Goal: Task Accomplishment & Management: Use online tool/utility

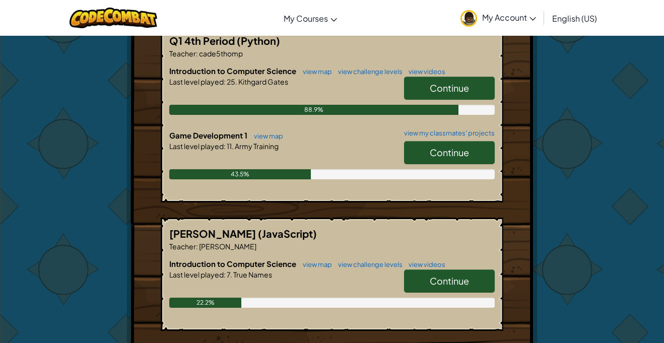
scroll to position [208, 0]
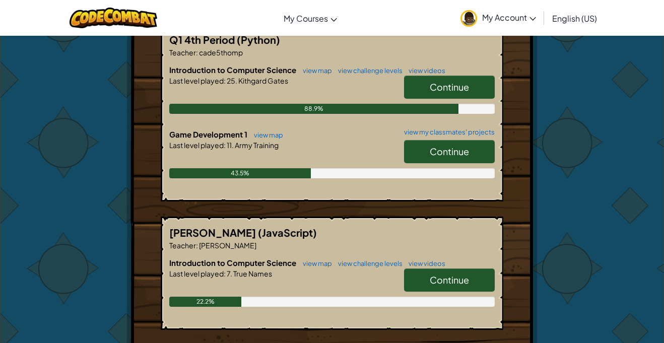
click at [458, 146] on span "Continue" at bounding box center [449, 152] width 39 height 12
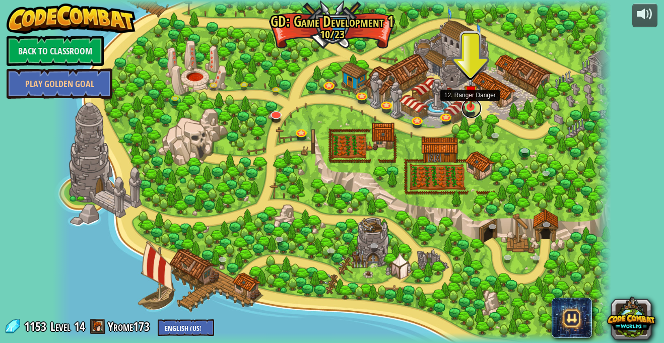
click at [469, 108] on link at bounding box center [472, 108] width 20 height 20
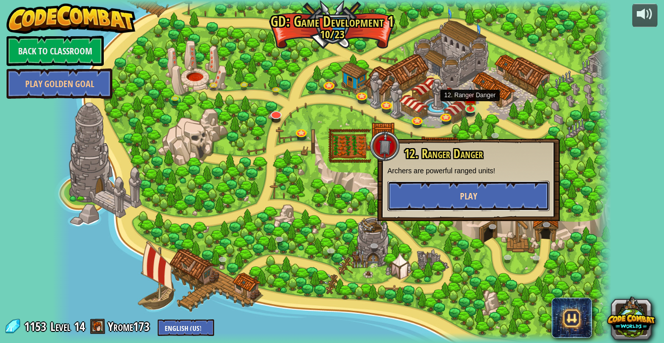
click at [396, 199] on button "Play" at bounding box center [469, 196] width 162 height 30
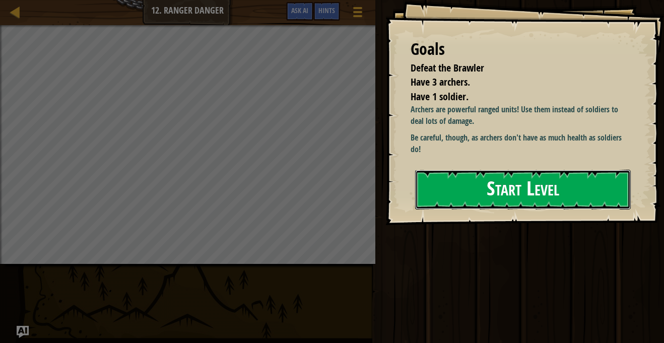
click at [434, 200] on button "Start Level" at bounding box center [523, 190] width 216 height 40
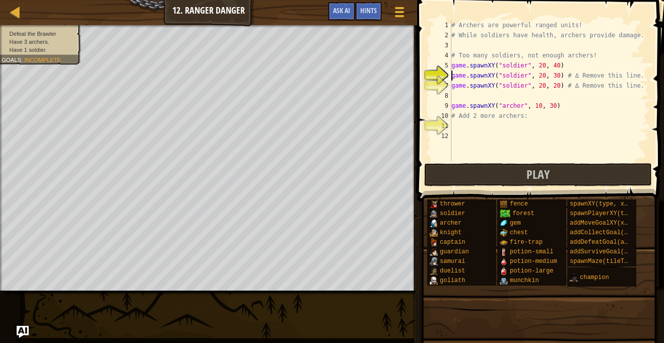
click at [457, 129] on div "# Archers are powerful ranged units! # While soldiers have health, archers prov…" at bounding box center [550, 100] width 200 height 161
drag, startPoint x: 562, startPoint y: 76, endPoint x: 449, endPoint y: 75, distance: 112.9
click at [449, 75] on div "1 2 3 4 5 6 7 8 9 10 11 12 # Archers are powerful ranged units! # While soldier…" at bounding box center [540, 90] width 220 height 141
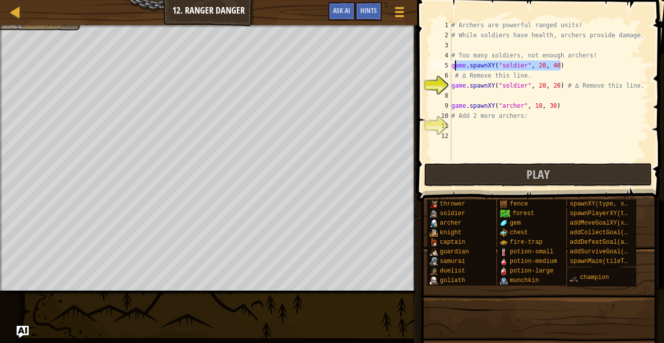
drag, startPoint x: 564, startPoint y: 65, endPoint x: 471, endPoint y: 70, distance: 92.4
click at [471, 70] on div "# Archers are powerful ranged units! # While soldiers have health, archers prov…" at bounding box center [550, 100] width 200 height 161
click at [568, 80] on div "# Archers are powerful ranged units! # While soldiers have health, archers prov…" at bounding box center [550, 100] width 200 height 161
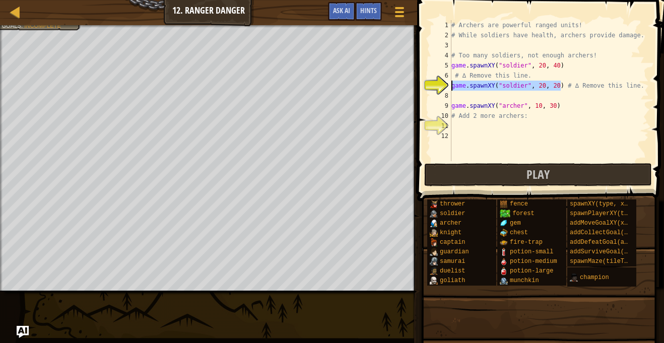
drag, startPoint x: 562, startPoint y: 84, endPoint x: 447, endPoint y: 87, distance: 114.5
click at [447, 87] on div "# ∆ Remove this line. 1 2 3 4 5 6 7 8 9 10 11 12 # Archers are powerful ranged …" at bounding box center [540, 90] width 220 height 141
type textarea "# ∆ Remove this line."
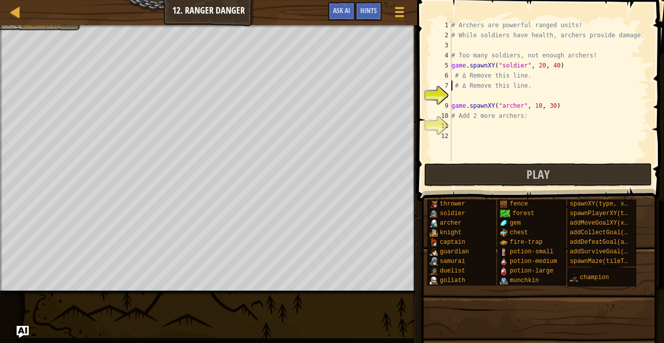
click at [453, 96] on div "# Archers are powerful ranged units! # While soldiers have health, archers prov…" at bounding box center [550, 100] width 200 height 161
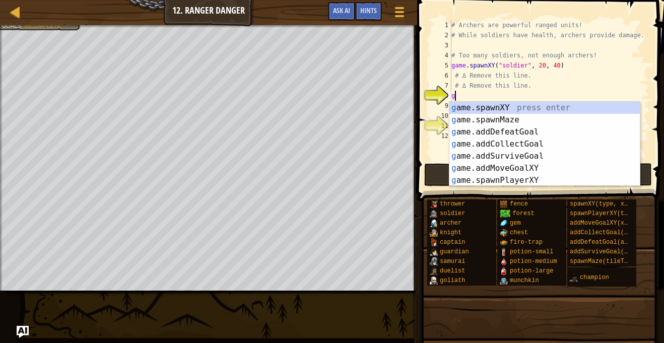
scroll to position [5, 0]
click at [472, 107] on div "g ame.spawnXY press enter g ame.spawnMaze press enter g ame.addDefeatGoal press…" at bounding box center [545, 156] width 191 height 109
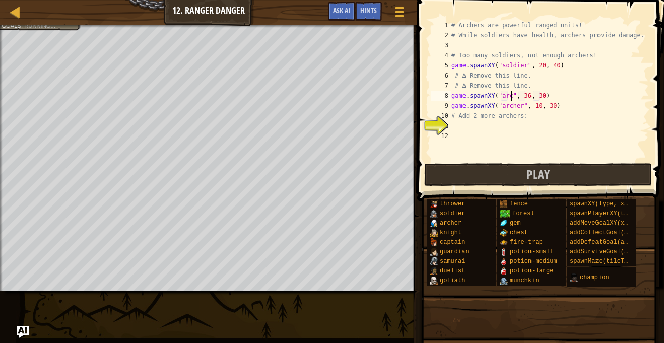
scroll to position [5, 9]
type textarea "game.spawnXY("[PERSON_NAME]", 36, 30)"
click at [463, 128] on div "# Archers are powerful ranged units! # While soldiers have health, archers prov…" at bounding box center [550, 100] width 200 height 161
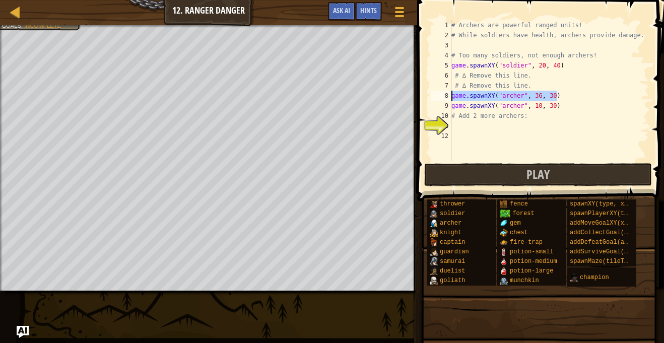
drag, startPoint x: 564, startPoint y: 98, endPoint x: 452, endPoint y: 95, distance: 112.5
click at [452, 95] on div "# Archers are powerful ranged units! # While soldiers have health, archers prov…" at bounding box center [550, 100] width 200 height 161
type textarea "game.spawnXY("[PERSON_NAME]", 36, 30)"
click at [464, 128] on div "# Archers are powerful ranged units! # While soldiers have health, archers prov…" at bounding box center [550, 100] width 200 height 161
type textarea "game.spawnXY("[PERSON_NAME]", 36, 30)"
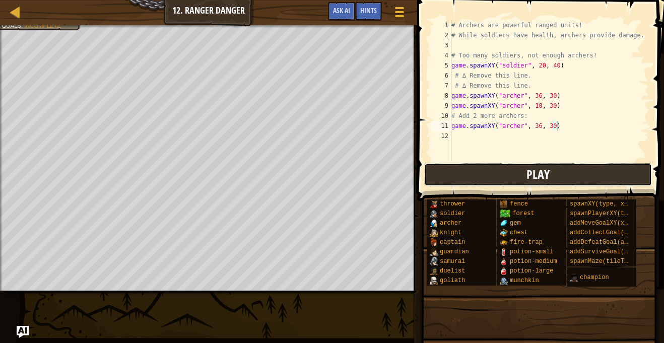
click at [525, 172] on button "Play" at bounding box center [538, 174] width 228 height 23
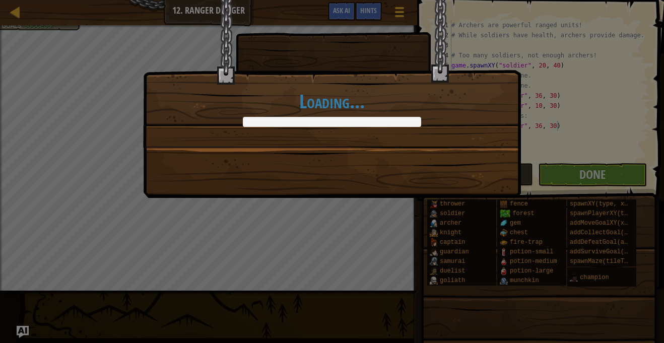
click at [578, 178] on div "Loading..." at bounding box center [332, 171] width 664 height 343
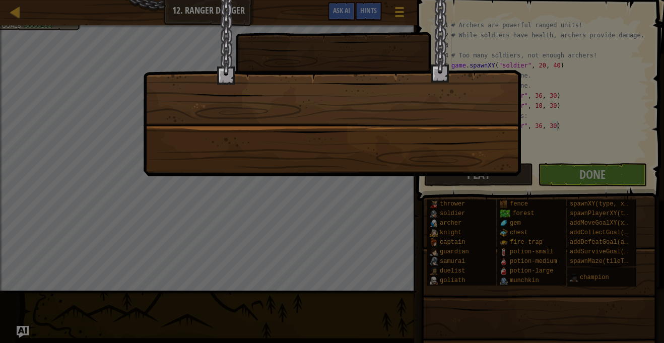
click at [356, 118] on div at bounding box center [332, 88] width 378 height 176
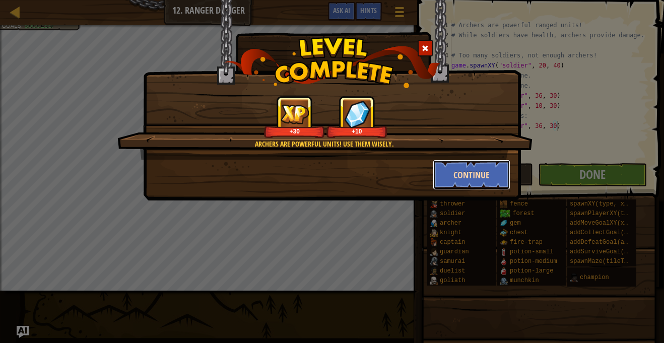
click at [446, 172] on button "Continue" at bounding box center [472, 175] width 78 height 30
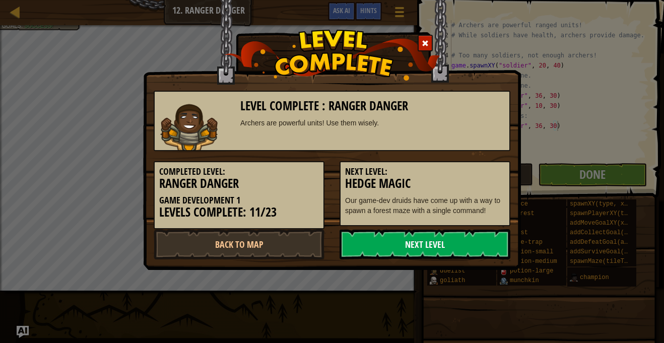
click at [394, 249] on link "Next Level" at bounding box center [425, 244] width 171 height 30
click at [398, 242] on link "Next Level" at bounding box center [425, 244] width 171 height 30
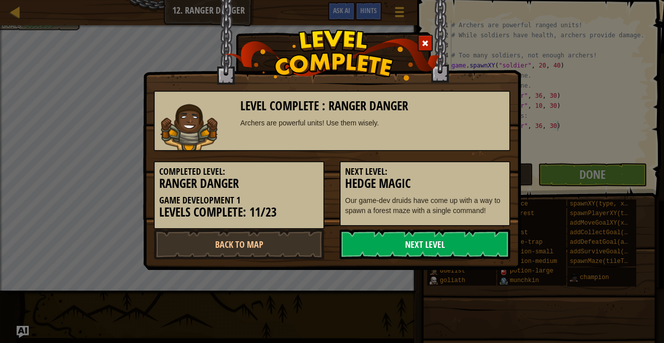
click at [398, 1] on body "Map Game Development 1 12. Ranger Danger Game Menu Done Hints Ask AI 1 הההההההה…" at bounding box center [332, 0] width 664 height 1
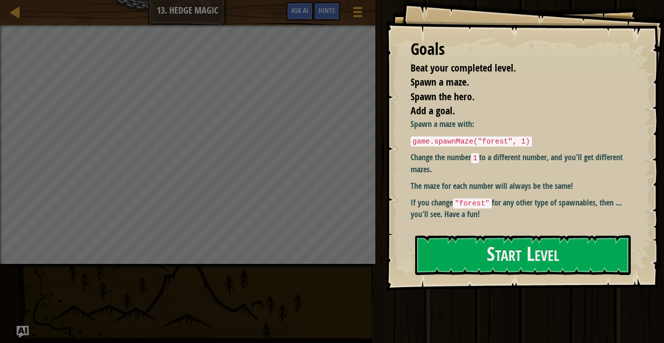
click at [477, 215] on p "If you change "forest" for any other type of spawnables, then ... you'll see. H…" at bounding box center [520, 208] width 218 height 23
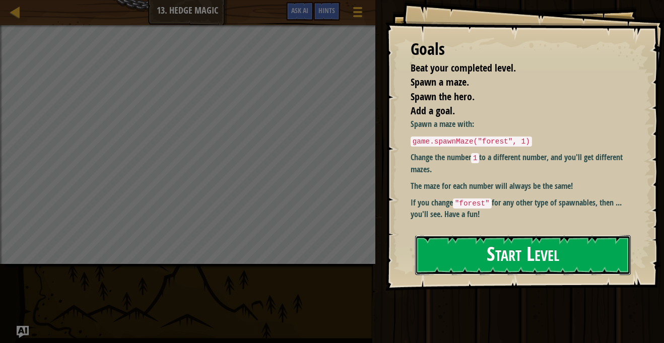
click at [461, 265] on button "Start Level" at bounding box center [523, 255] width 216 height 40
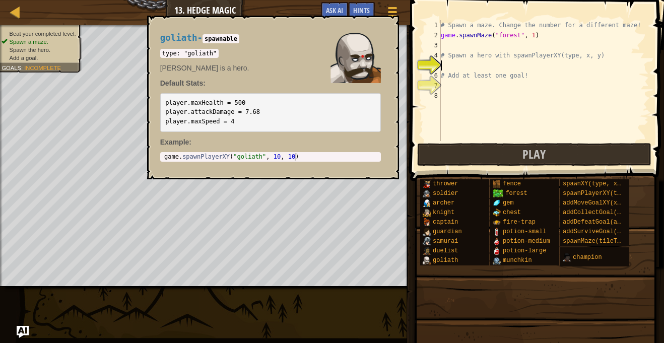
type textarea "h"
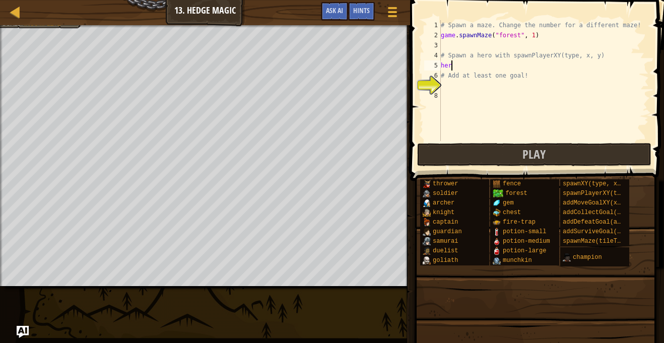
scroll to position [5, 1]
type textarea "h"
type textarea "g"
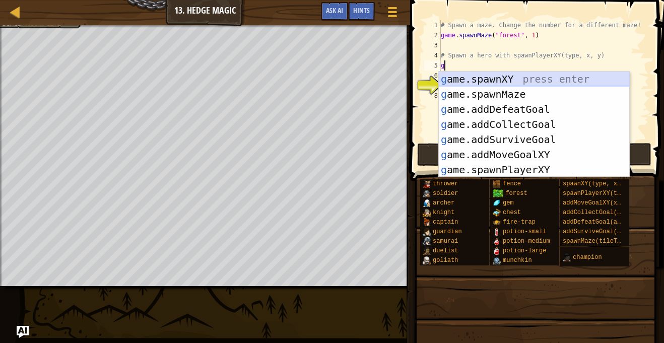
click at [560, 73] on div "g ame.spawnXY press enter g ame.spawnMaze press enter g ame.addDefeatGoal press…" at bounding box center [534, 140] width 191 height 136
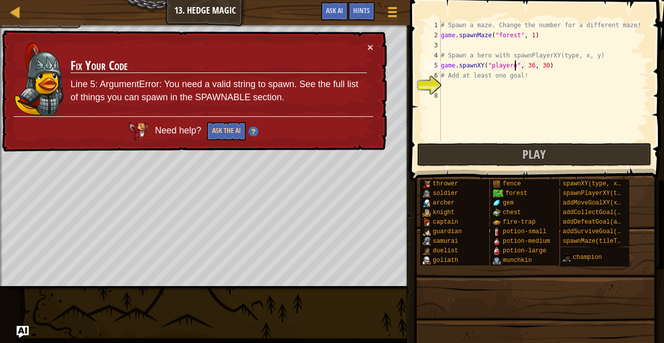
scroll to position [5, 11]
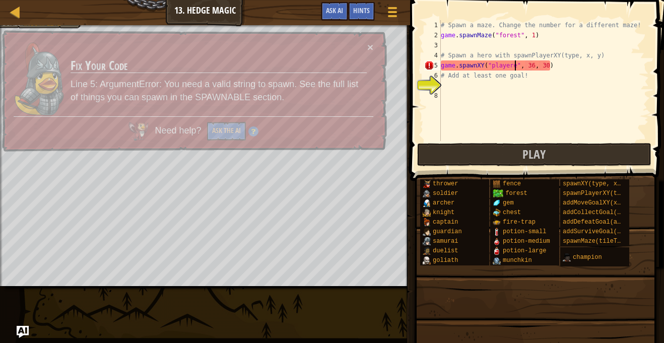
type textarea "game.spawnXY("player", 36, 30)"
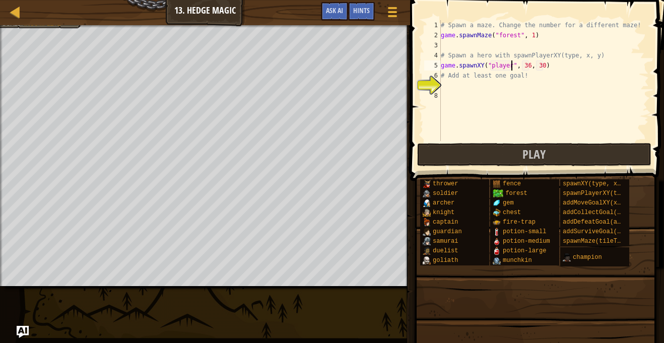
click at [449, 90] on div "# Spawn a maze. Change the number for a different maze! game . spawnMaze ( "for…" at bounding box center [544, 90] width 210 height 141
type textarea "m"
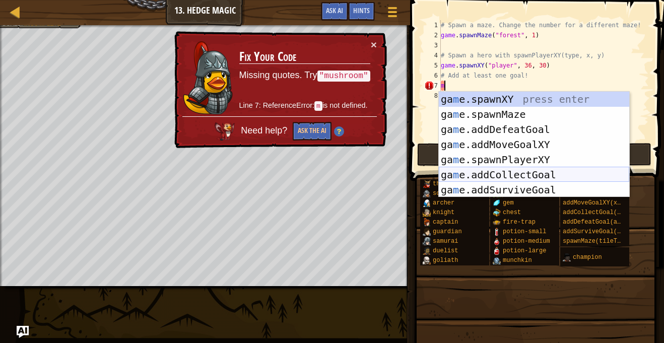
click at [469, 171] on div "ga m e.spawnXY press enter ga m e.spawnMaze press enter ga m e.addDefeatGoal pr…" at bounding box center [534, 160] width 191 height 136
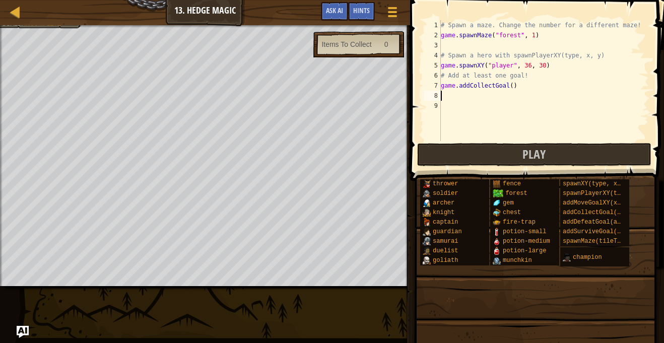
click at [511, 88] on div "# Spawn a maze. Change the number for a different maze! game . spawnMaze ( "for…" at bounding box center [544, 90] width 210 height 141
type textarea "game.addCollectGoal(1)"
click at [472, 96] on div "# Spawn a maze. Change the number for a different maze! game . spawnMaze ( "for…" at bounding box center [544, 90] width 210 height 141
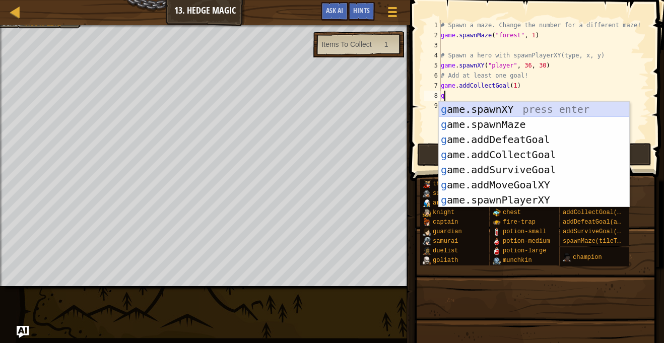
click at [484, 107] on div "g ame.spawnXY press enter g ame.spawnMaze press enter g ame.addDefeatGoal press…" at bounding box center [534, 170] width 191 height 136
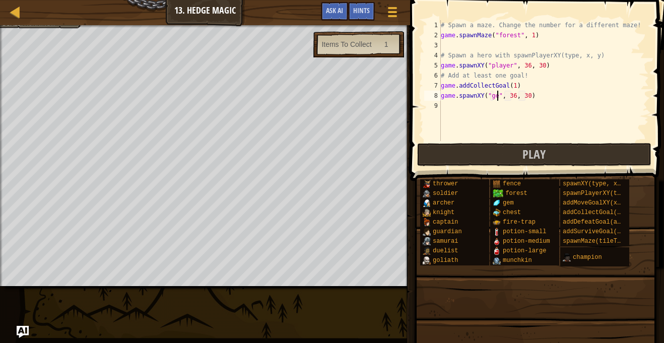
type textarea "game.spawnXY("gem", 36, 30)"
click at [518, 97] on div "# Spawn a maze. Change the number for a different maze! game . spawnMaze ( "for…" at bounding box center [544, 90] width 210 height 141
click at [476, 147] on button "Play" at bounding box center [534, 154] width 235 height 23
click at [493, 116] on div "# Spawn a maze. Change the number for a different maze! game . spawnMaze ( "for…" at bounding box center [544, 90] width 210 height 141
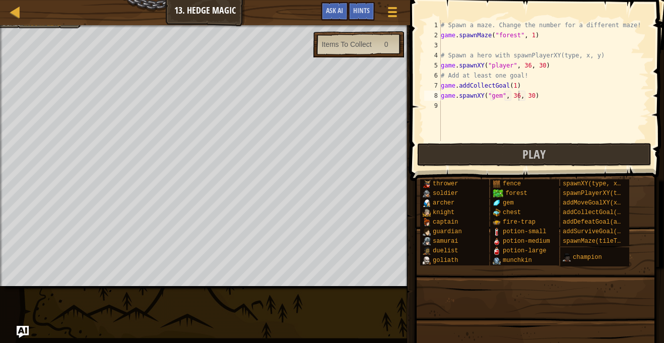
scroll to position [5, 0]
drag, startPoint x: 501, startPoint y: 98, endPoint x: 490, endPoint y: 99, distance: 11.1
click at [490, 99] on div "# Spawn a maze. Change the number for a different maze! game . spawnMaze ( "for…" at bounding box center [544, 90] width 210 height 141
click at [518, 97] on div "# Spawn a maze. Change the number for a different maze! game . spawnMaze ( "for…" at bounding box center [544, 90] width 210 height 141
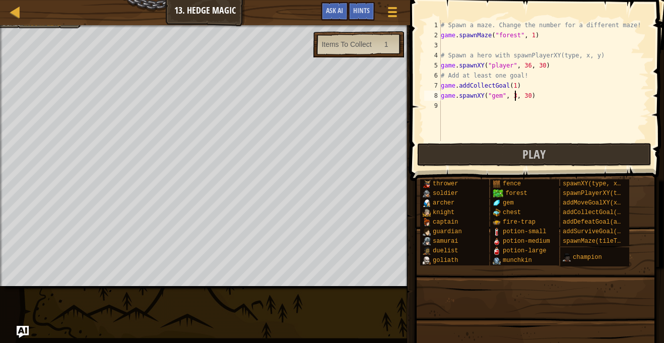
scroll to position [5, 11]
type textarea "game.spawnXY("gem", 32, 30)"
click at [458, 156] on button "Play" at bounding box center [534, 154] width 235 height 23
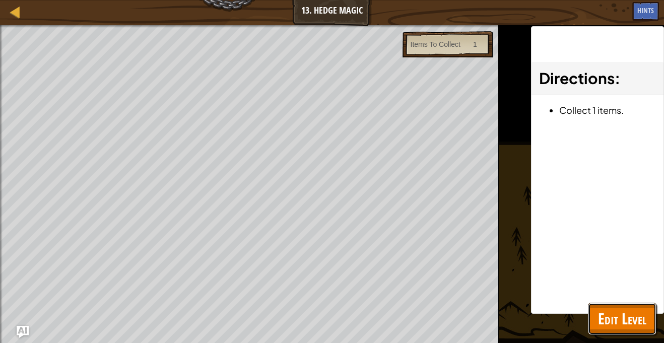
click at [633, 327] on span "Edit Level" at bounding box center [622, 319] width 48 height 21
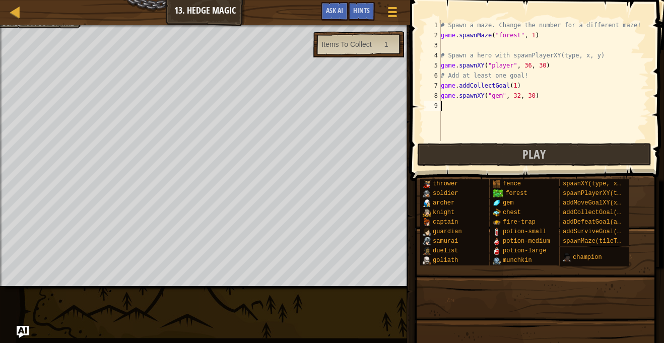
click at [465, 110] on div "# Spawn a maze. Change the number for a different maze! game . spawnMaze ( "for…" at bounding box center [544, 90] width 210 height 141
type textarea "h"
type textarea "g"
click at [466, 155] on button "Play" at bounding box center [534, 154] width 235 height 23
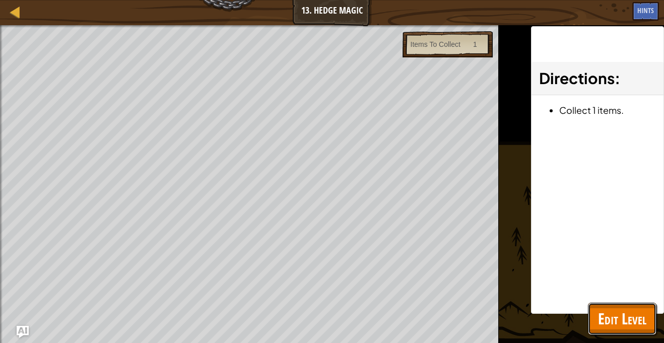
click at [622, 315] on span "Edit Level" at bounding box center [622, 319] width 48 height 21
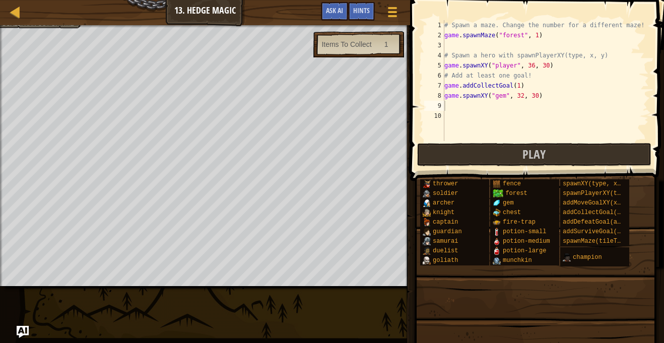
click at [461, 101] on div "# Spawn a maze. Change the number for a different maze! game . spawnMaze ( "for…" at bounding box center [546, 90] width 207 height 141
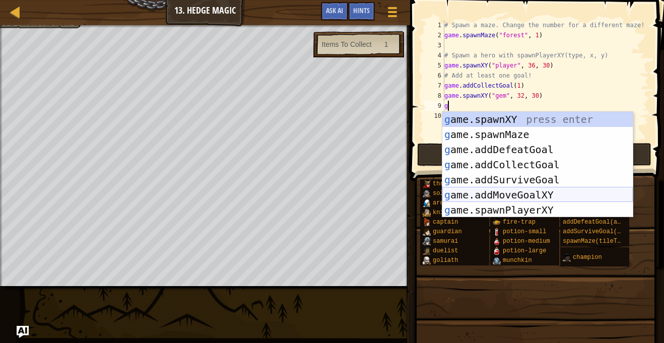
click at [580, 196] on div "g ame.spawnXY press enter g ame.spawnMaze press enter g ame.addDefeatGoal press…" at bounding box center [538, 180] width 191 height 136
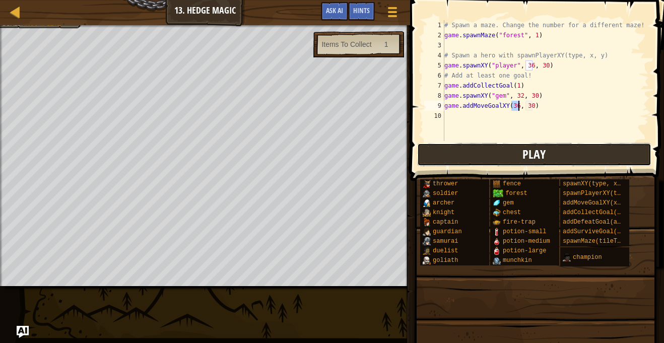
click at [544, 162] on button "Play" at bounding box center [534, 154] width 235 height 23
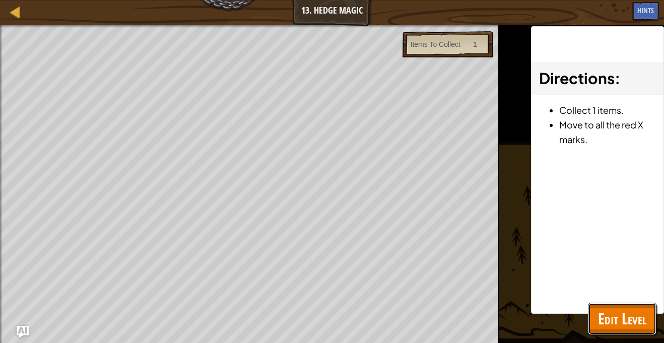
click at [637, 328] on span "Edit Level" at bounding box center [622, 319] width 48 height 21
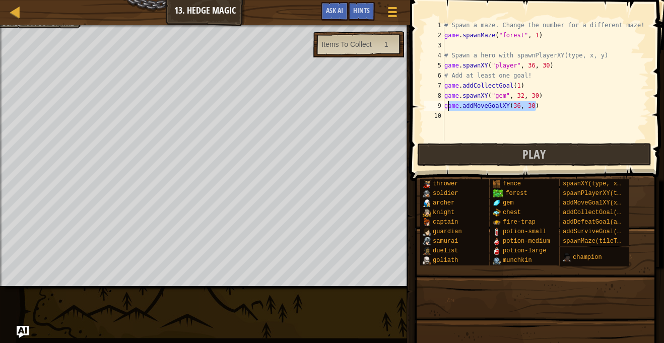
drag, startPoint x: 536, startPoint y: 109, endPoint x: 447, endPoint y: 105, distance: 88.8
click at [447, 105] on div "# Spawn a maze. Change the number for a different maze! game . spawnMaze ( "for…" at bounding box center [546, 90] width 207 height 141
click at [447, 105] on div "# Spawn a maze. Change the number for a different maze! game . spawnMaze ( "for…" at bounding box center [546, 80] width 207 height 121
type textarea "ame.addMoveGoalXY(36, 30)"
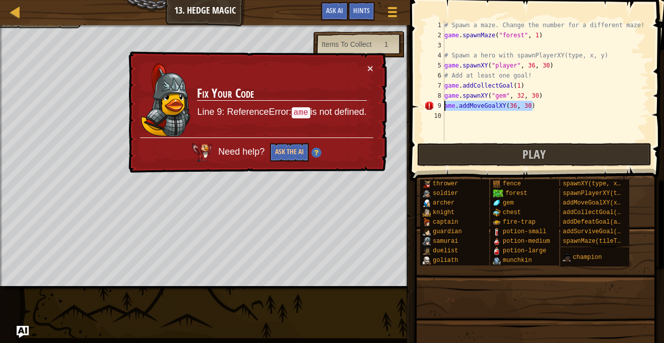
drag, startPoint x: 565, startPoint y: 106, endPoint x: 418, endPoint y: 101, distance: 146.8
click at [418, 101] on div "ame.addMoveGoalXY(36, 30) 1 2 3 4 5 6 7 8 9 10 # Spawn a maze. Change the numbe…" at bounding box center [535, 110] width 257 height 211
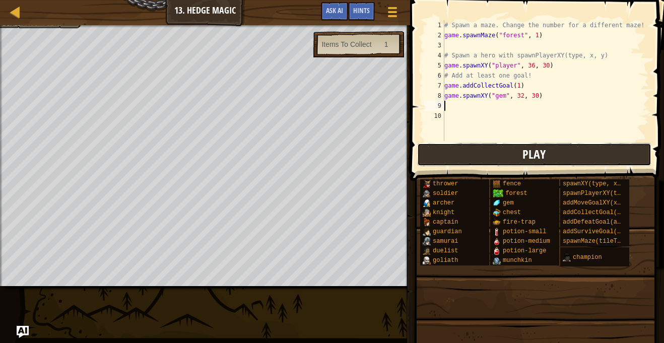
click at [603, 153] on button "Play" at bounding box center [534, 154] width 235 height 23
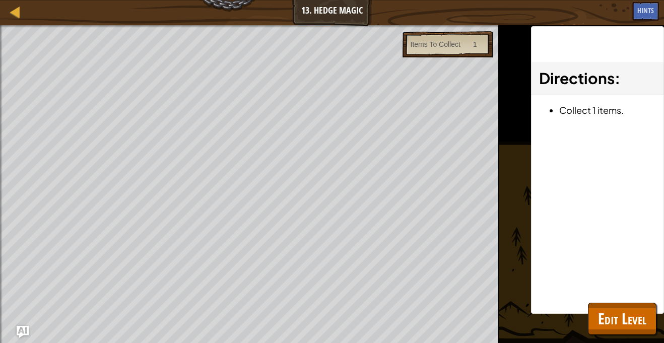
click at [560, 111] on li "Collect 1 items." at bounding box center [608, 110] width 97 height 15
click at [638, 325] on span "Edit Level" at bounding box center [622, 319] width 48 height 21
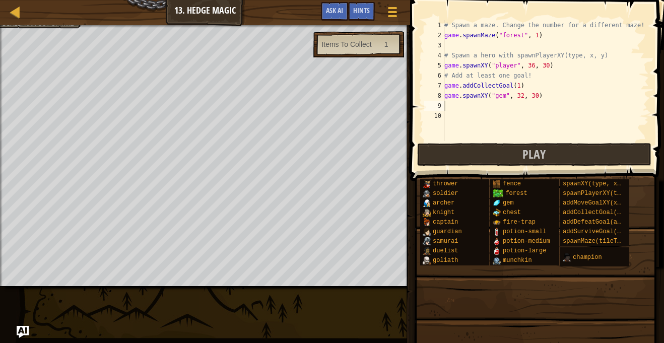
click at [473, 45] on div "# Spawn a maze. Change the number for a different maze! game . spawnMaze ( "for…" at bounding box center [546, 90] width 207 height 141
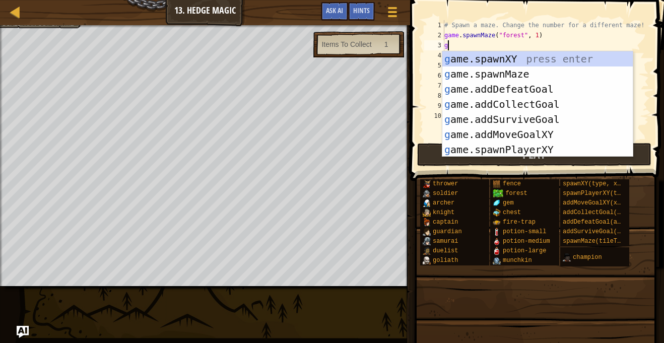
click at [625, 44] on div "# Spawn a maze. Change the number for a different maze! game . spawnMaze ( "for…" at bounding box center [546, 90] width 207 height 141
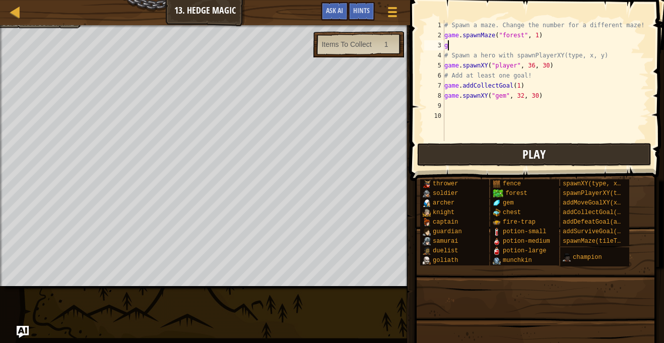
type textarea "g"
click at [472, 147] on button "Play" at bounding box center [534, 154] width 235 height 23
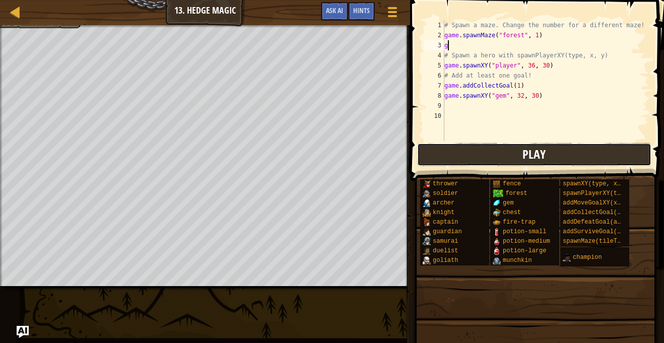
click at [609, 162] on button "Play" at bounding box center [534, 154] width 235 height 23
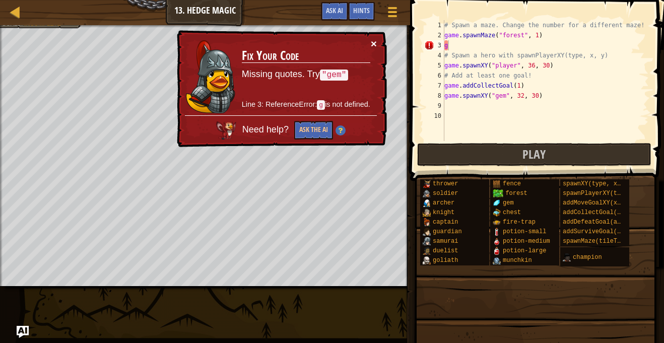
click at [373, 44] on button "×" at bounding box center [374, 43] width 6 height 11
click at [378, 43] on div "× Fix Your Code Missing quotes. Try "gem" Line 3: ReferenceError: g is not defi…" at bounding box center [281, 88] width 212 height 117
click at [374, 46] on button "×" at bounding box center [374, 43] width 6 height 11
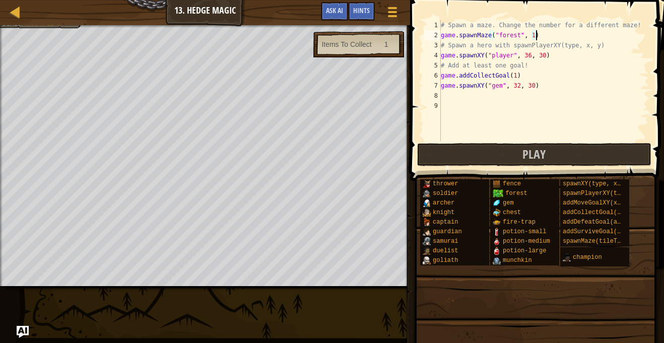
click at [547, 90] on div "# Spawn a maze. Change the number for a different maze! game . spawnMaze ( "for…" at bounding box center [544, 90] width 210 height 141
type textarea "game.spawnXY("gem", 32, 30)"
click at [464, 101] on div "# Spawn a maze. Change the number for a different maze! game . spawnMaze ( "for…" at bounding box center [544, 90] width 210 height 141
click at [460, 102] on div "# Spawn a maze. Change the number for a different maze! game . spawnMaze ( "for…" at bounding box center [544, 90] width 210 height 141
drag, startPoint x: 522, startPoint y: 76, endPoint x: 445, endPoint y: 74, distance: 77.1
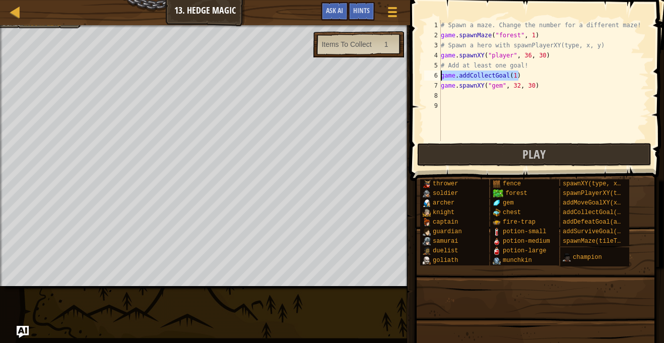
click at [445, 74] on div "# Spawn a maze. Change the number for a different maze! game . spawnMaze ( "for…" at bounding box center [544, 90] width 210 height 141
type textarea "gg"
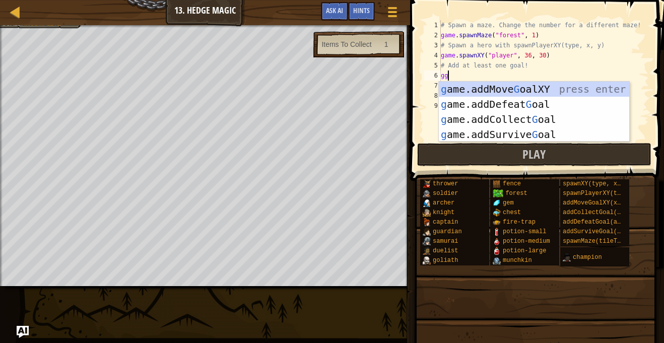
scroll to position [5, 1]
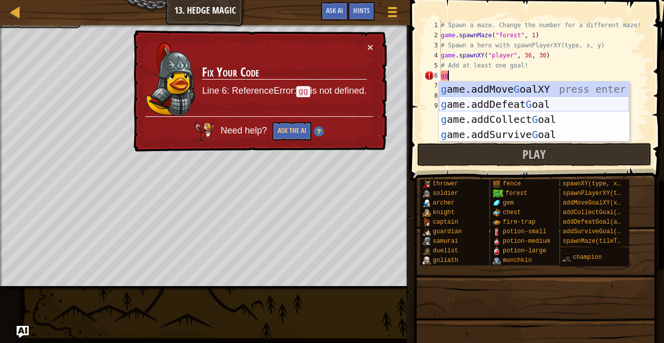
click at [517, 103] on div "g ame.addMove G oalXY press enter g ame.addDefeat G oal press enter g ame.addCo…" at bounding box center [534, 127] width 191 height 91
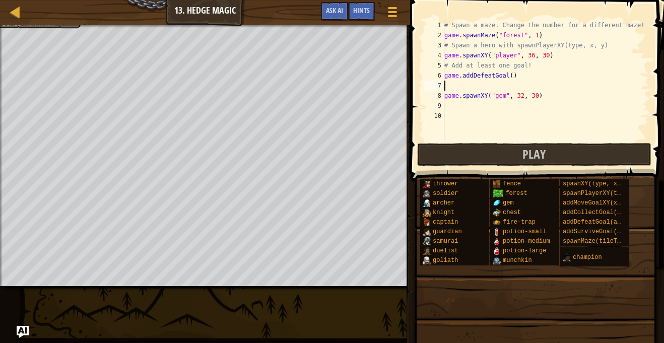
scroll to position [5, 0]
click at [487, 146] on button "Play" at bounding box center [534, 154] width 235 height 23
click at [518, 96] on div "# Spawn a maze. Change the number for a different maze! game . spawnMaze ( "for…" at bounding box center [546, 90] width 207 height 141
type textarea "game.spawnXY("gem", 32, 30)"
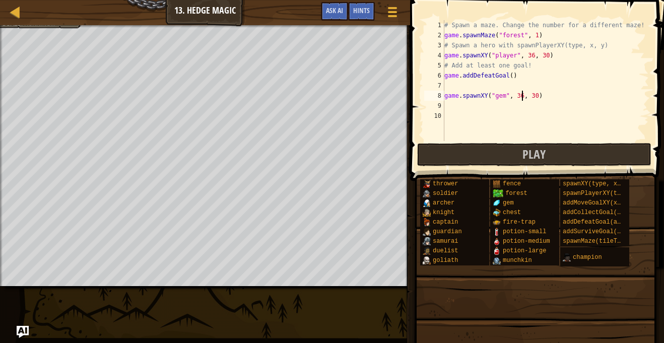
scroll to position [5, 11]
click at [500, 148] on button "Play" at bounding box center [534, 154] width 235 height 23
click at [463, 78] on div "# Spawn a maze. Change the number for a different maze! game . spawnMaze ( "for…" at bounding box center [546, 90] width 207 height 141
click at [523, 79] on div "# Spawn a maze. Change the number for a different maze! game . spawnMaze ( "for…" at bounding box center [546, 90] width 207 height 141
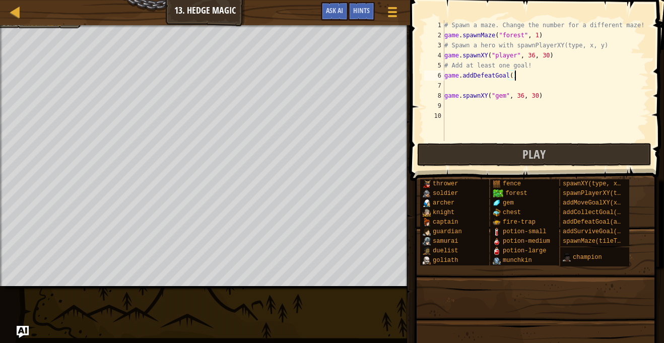
click at [512, 77] on div "# Spawn a maze. Change the number for a different maze! game . spawnMaze ( "for…" at bounding box center [546, 90] width 207 height 141
type textarea "game.addDefeatGoal(6)"
click at [457, 153] on button "Play" at bounding box center [534, 154] width 235 height 23
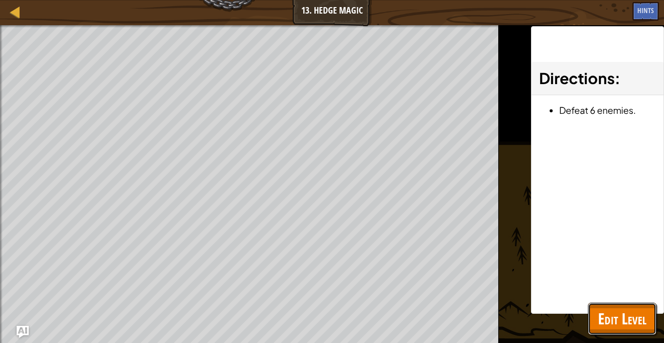
click at [610, 318] on span "Edit Level" at bounding box center [622, 319] width 48 height 21
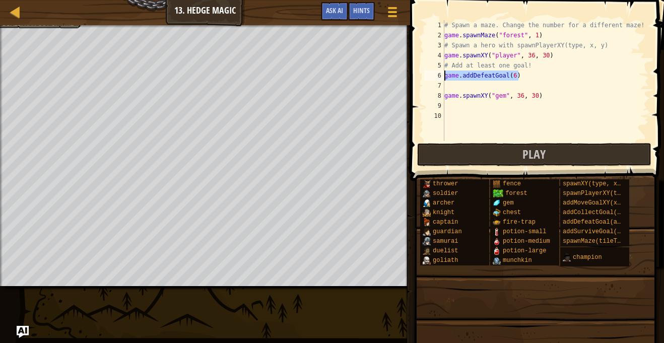
drag, startPoint x: 526, startPoint y: 75, endPoint x: 445, endPoint y: 79, distance: 81.7
click at [445, 79] on div "# Spawn a maze. Change the number for a different maze! game . spawnMaze ( "for…" at bounding box center [546, 90] width 207 height 141
type textarea "g"
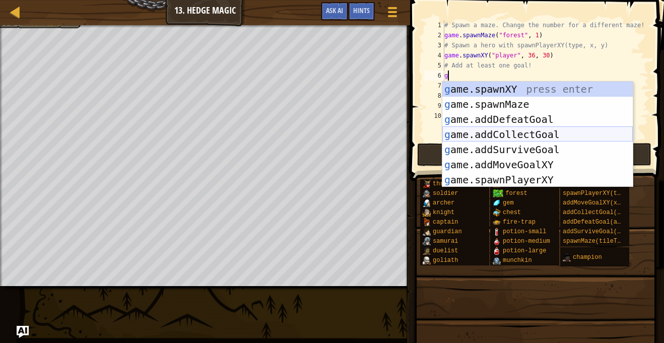
click at [552, 131] on div "g ame.spawnXY press enter g ame.spawnMaze press enter g ame.addDefeatGoal press…" at bounding box center [538, 150] width 191 height 136
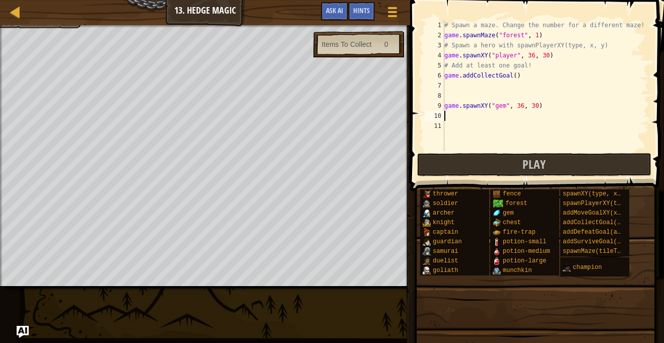
click at [526, 113] on div "# Spawn a maze. Change the number for a different maze! game . spawnMaze ( "for…" at bounding box center [546, 95] width 207 height 151
click at [515, 76] on div "# Spawn a maze. Change the number for a different maze! game . spawnMaze ( "for…" at bounding box center [546, 95] width 207 height 151
type textarea "game.addCollectGoal(6)"
click at [490, 161] on button "Play" at bounding box center [534, 164] width 235 height 23
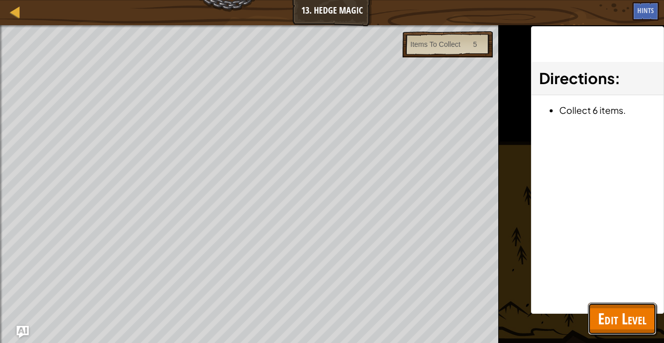
click at [620, 327] on span "Edit Level" at bounding box center [622, 319] width 48 height 21
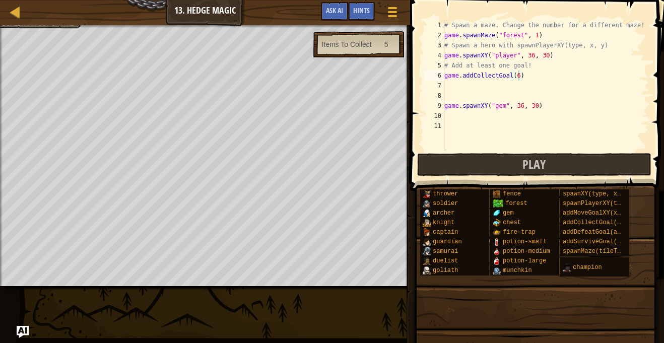
click at [498, 118] on div "# Spawn a maze. Change the number for a different maze! game . spawnMaze ( "for…" at bounding box center [546, 95] width 207 height 151
click at [495, 163] on button "Play" at bounding box center [534, 164] width 235 height 23
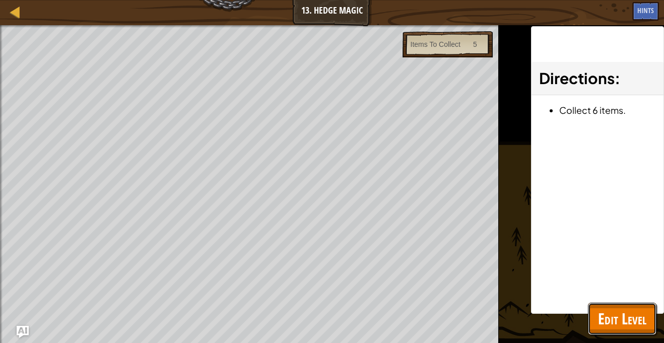
click at [631, 317] on span "Edit Level" at bounding box center [622, 319] width 48 height 21
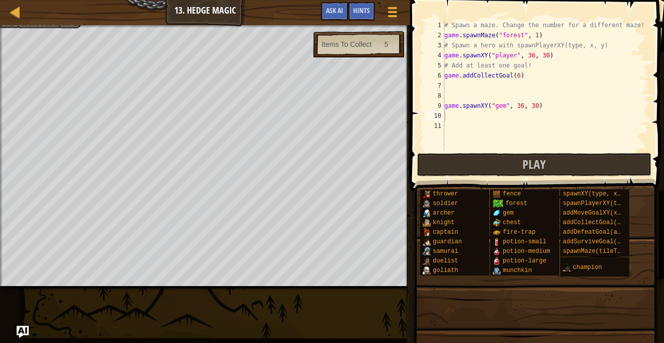
type textarea "game.spawnXY("gem", 36, 30)"
drag, startPoint x: 550, startPoint y: 109, endPoint x: 445, endPoint y: 106, distance: 105.4
click at [445, 106] on div "# Spawn a maze. Change the number for a different maze! game . spawnMaze ( "for…" at bounding box center [546, 95] width 207 height 151
click at [500, 117] on div "# Spawn a maze. Change the number for a different maze! game . spawnMaze ( "for…" at bounding box center [546, 95] width 207 height 151
click at [459, 84] on div "# Spawn a maze. Change the number for a different maze! game . spawnMaze ( "for…" at bounding box center [546, 95] width 207 height 151
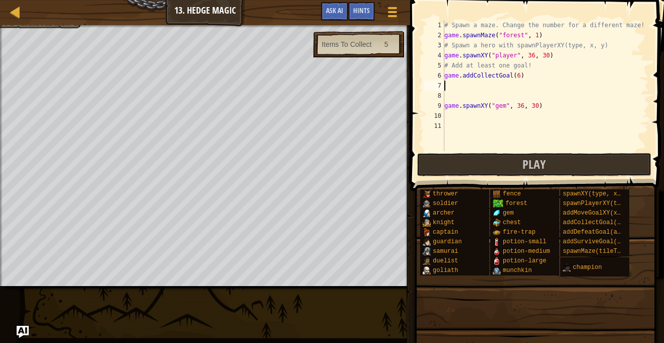
paste textarea "game.spawnXY("gem", 36, 30)"
type textarea "game.spawnXY("gem", 36, 30)"
click at [459, 84] on div "# Spawn a maze. Change the number for a different maze! game . spawnMaze ( "for…" at bounding box center [546, 95] width 207 height 151
click at [462, 95] on div "# Spawn a maze. Change the number for a different maze! game . spawnMaze ( "for…" at bounding box center [546, 95] width 207 height 151
paste textarea "game.spawnXY("gem", 36, 30)"
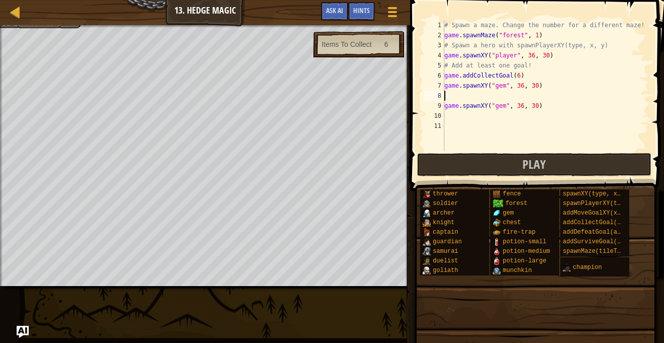
type textarea "game.spawnXY("gem", 36, 30)"
click at [465, 120] on div "# Spawn a maze. Change the number for a different maze! game . spawnMaze ( "for…" at bounding box center [546, 95] width 207 height 151
paste textarea "game.spawnXY("gem", 36, 30)"
type textarea "game.spawnXY("gem", 36, 30)"
click at [468, 129] on div "# Spawn a maze. Change the number for a different maze! game . spawnMaze ( "for…" at bounding box center [546, 95] width 207 height 151
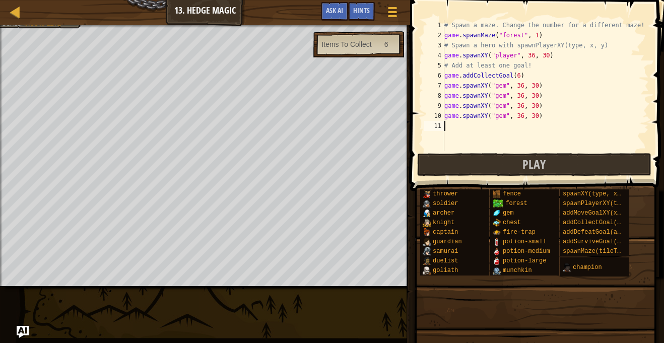
paste textarea "game.spawnXY("gem", 36, 30)"
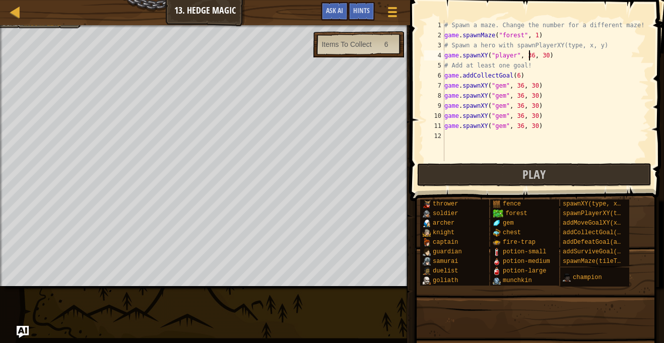
click at [530, 56] on div "# Spawn a maze. Change the number for a different maze! game . spawnMaze ( "for…" at bounding box center [546, 100] width 207 height 161
click at [521, 171] on button "Play" at bounding box center [534, 174] width 235 height 23
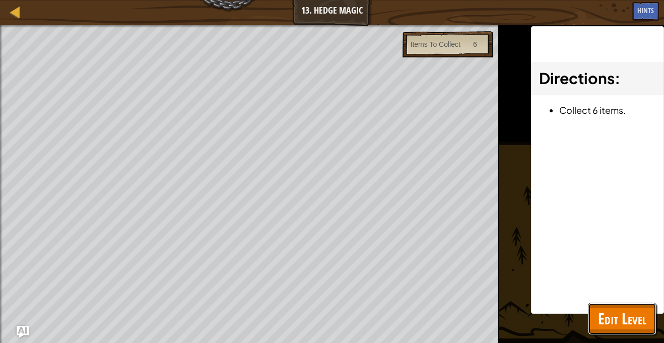
click at [640, 323] on span "Edit Level" at bounding box center [622, 319] width 48 height 21
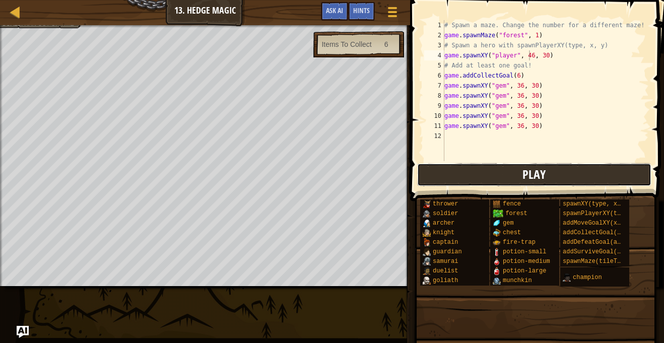
click at [510, 174] on button "Play" at bounding box center [534, 174] width 235 height 23
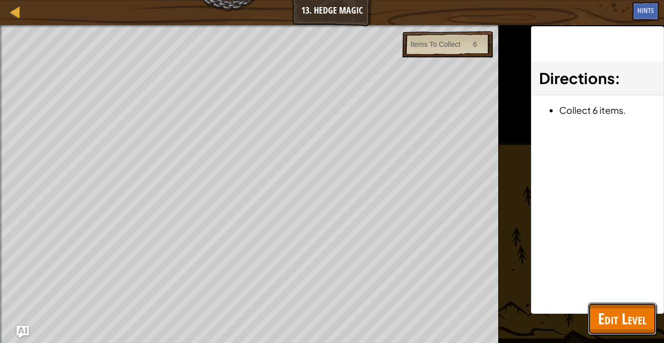
click at [615, 318] on span "Edit Level" at bounding box center [622, 319] width 48 height 21
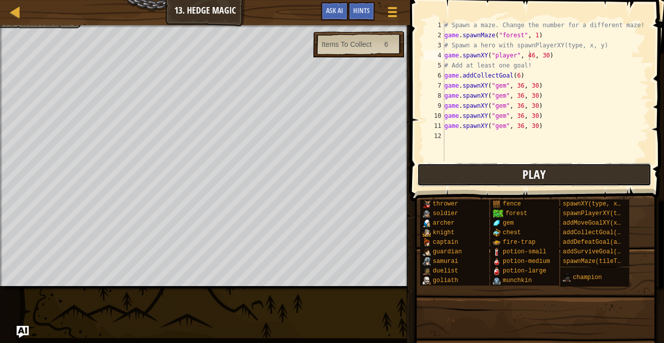
click at [501, 172] on button "Play" at bounding box center [534, 174] width 235 height 23
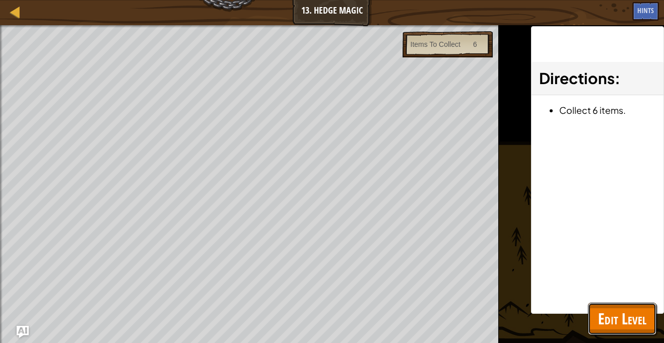
click at [607, 314] on span "Edit Level" at bounding box center [622, 319] width 48 height 21
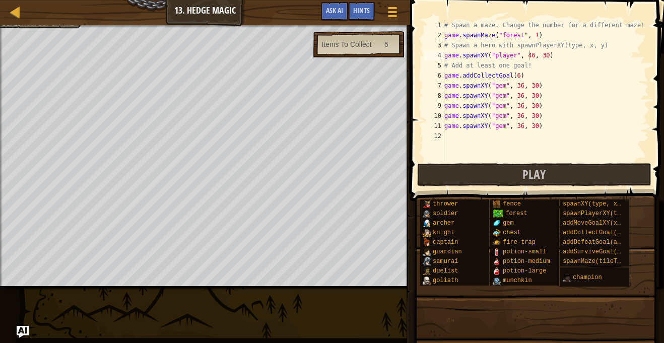
type textarea "game.spawnXY("gem", 36, 30)"
click at [553, 121] on div "# Spawn a maze. Change the number for a different maze! game . spawnMaze ( "for…" at bounding box center [546, 100] width 207 height 161
click at [457, 139] on div "# Spawn a maze. Change the number for a different maze! game . spawnMaze ( "for…" at bounding box center [546, 100] width 207 height 161
type textarea "g"
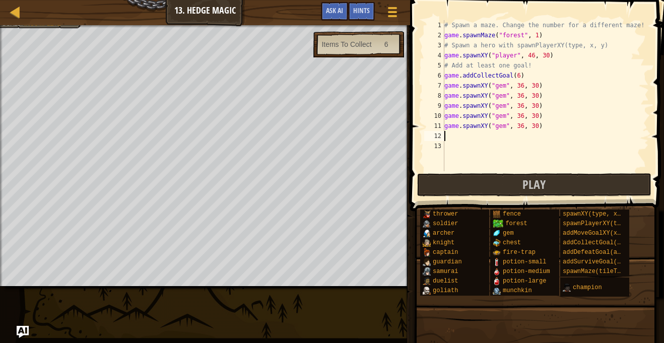
paste textarea "game.spawnXY("gem", 36, 30)"
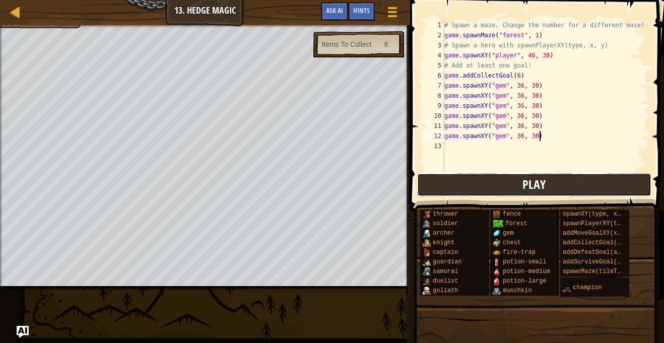
click at [571, 182] on button "Play" at bounding box center [534, 184] width 235 height 23
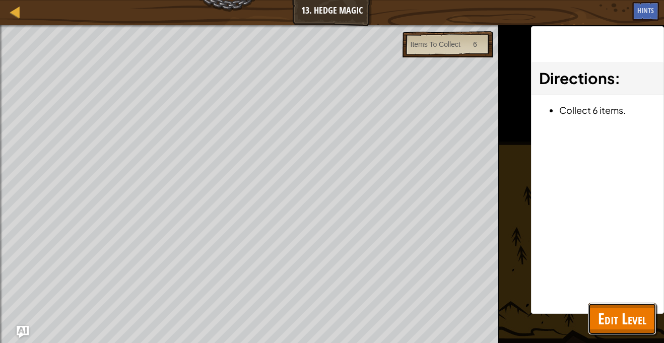
click at [618, 323] on span "Edit Level" at bounding box center [622, 319] width 48 height 21
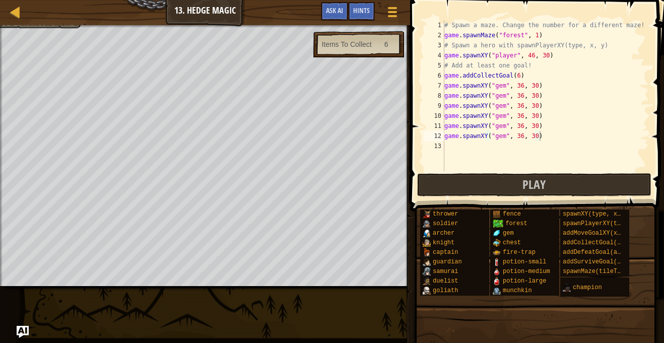
click at [528, 204] on span at bounding box center [535, 348] width 247 height 298
click at [521, 136] on div "# Spawn a maze. Change the number for a different maze! game . spawnMaze ( "for…" at bounding box center [546, 105] width 207 height 171
click at [520, 125] on div "# Spawn a maze. Change the number for a different maze! game . spawnMaze ( "for…" at bounding box center [546, 105] width 207 height 171
click at [522, 126] on div "# Spawn a maze. Change the number for a different maze! game . spawnMaze ( "for…" at bounding box center [546, 105] width 207 height 171
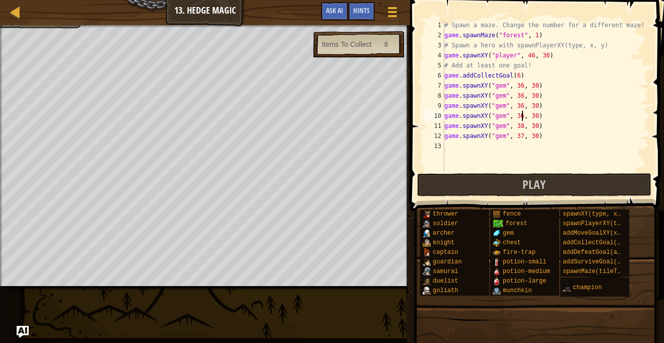
click at [522, 115] on div "# Spawn a maze. Change the number for a different maze! game . spawnMaze ( "for…" at bounding box center [546, 105] width 207 height 171
click at [521, 106] on div "# Spawn a maze. Change the number for a different maze! game . spawnMaze ( "for…" at bounding box center [546, 105] width 207 height 171
click at [522, 96] on div "# Spawn a maze. Change the number for a different maze! game . spawnMaze ( "for…" at bounding box center [546, 105] width 207 height 171
click at [522, 86] on div "# Spawn a maze. Change the number for a different maze! game . spawnMaze ( "for…" at bounding box center [546, 105] width 207 height 171
type textarea "game.spawnXY("gem", 34, 30)"
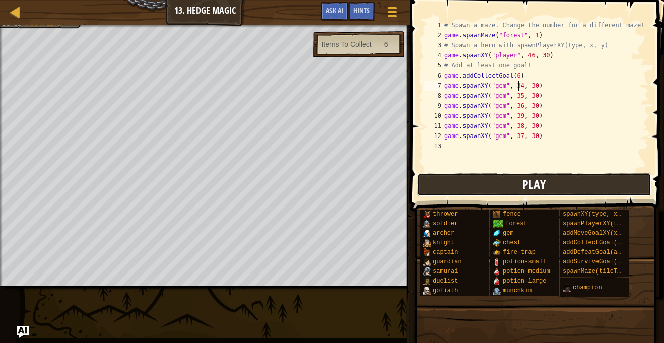
click at [534, 180] on span "Play" at bounding box center [534, 184] width 23 height 16
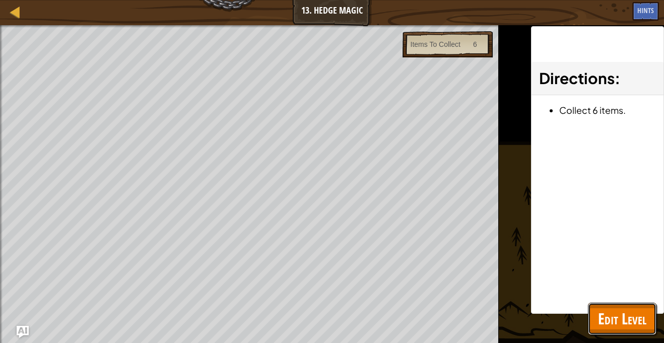
click at [610, 317] on span "Edit Level" at bounding box center [622, 319] width 48 height 21
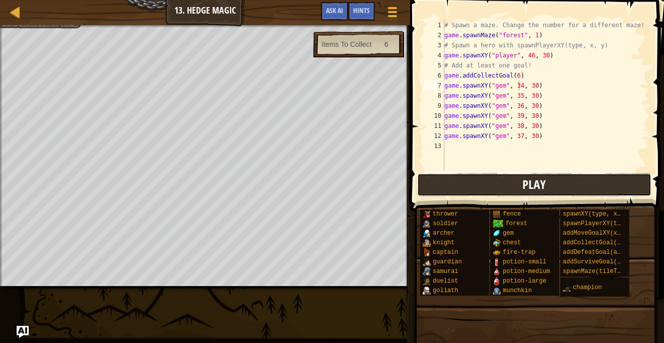
click at [568, 180] on button "Play" at bounding box center [534, 184] width 235 height 23
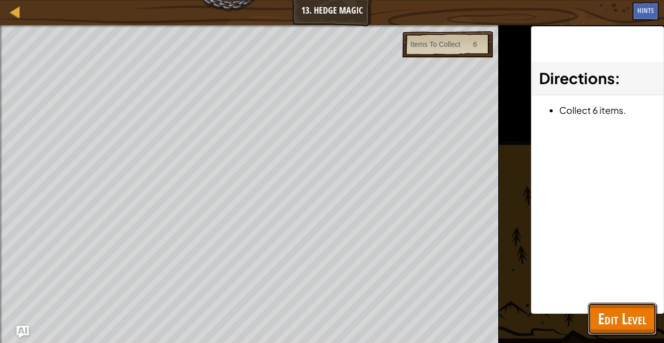
click at [636, 320] on span "Edit Level" at bounding box center [622, 319] width 48 height 21
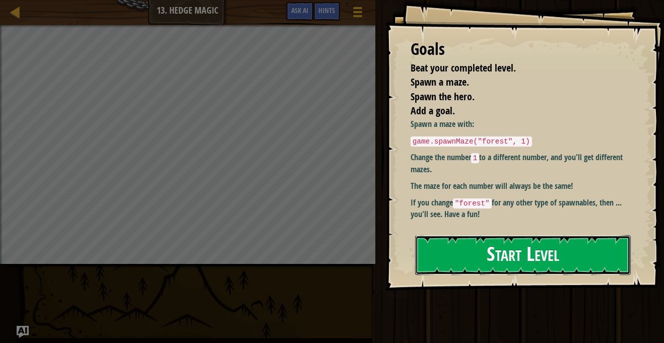
click at [560, 258] on button "Start Level" at bounding box center [523, 255] width 216 height 40
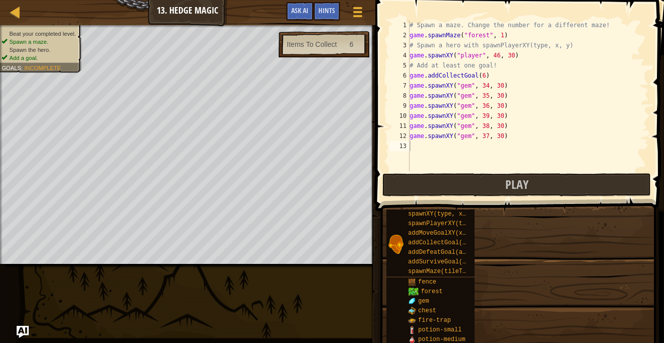
click at [560, 258] on div "spawnXY(type, x, y) spawnPlayerXY(type, x, y) addMoveGoalXY(x, y) addCollectGoa…" at bounding box center [521, 340] width 271 height 263
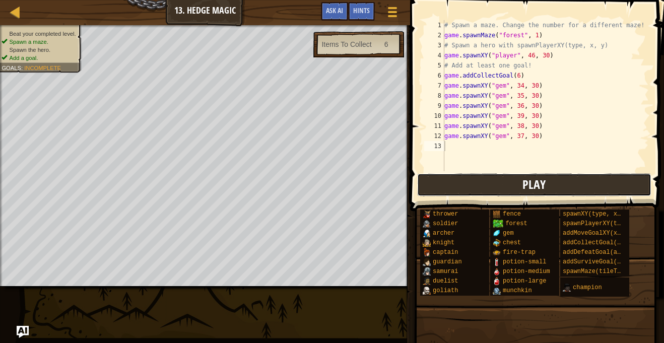
click at [554, 186] on button "Play" at bounding box center [534, 184] width 235 height 23
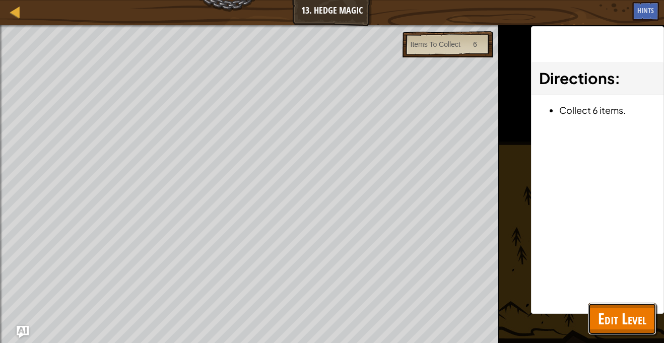
click at [631, 331] on button "Edit Level" at bounding box center [622, 319] width 69 height 32
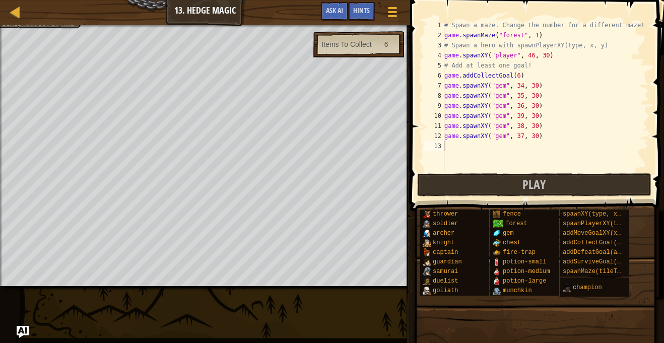
click at [531, 56] on div "# Spawn a maze. Change the number for a different maze! game . spawnMaze ( "for…" at bounding box center [546, 105] width 207 height 171
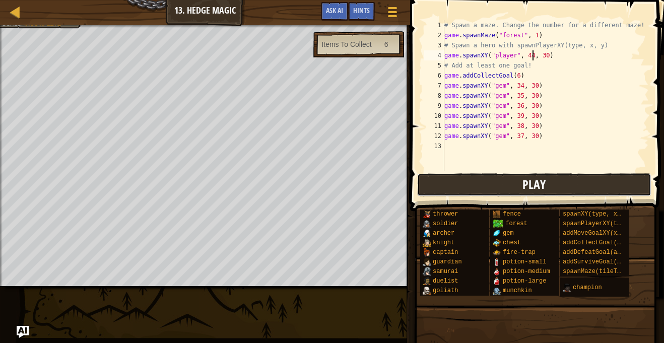
click at [491, 182] on button "Play" at bounding box center [534, 184] width 235 height 23
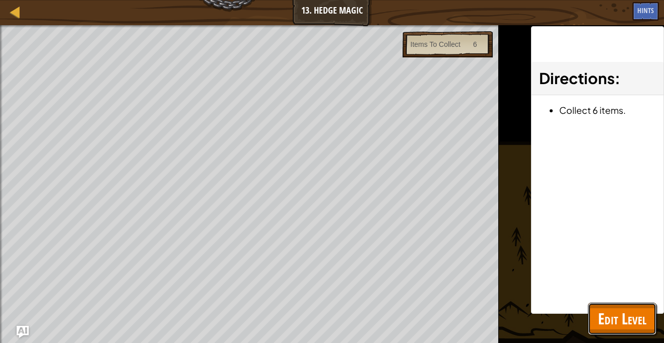
click at [655, 327] on button "Edit Level" at bounding box center [622, 319] width 69 height 32
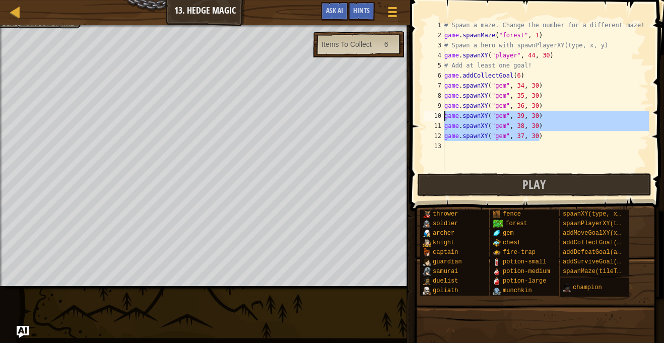
drag, startPoint x: 548, startPoint y: 141, endPoint x: 446, endPoint y: 111, distance: 107.1
click at [446, 111] on div "# Spawn a maze. Change the number for a different maze! game . spawnMaze ( "for…" at bounding box center [546, 105] width 207 height 171
click at [443, 95] on div "8" at bounding box center [434, 96] width 20 height 10
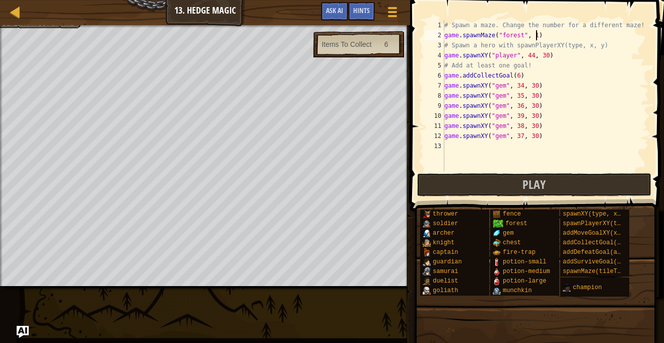
click at [537, 35] on div "# Spawn a maze. Change the number for a different maze! game . spawnMaze ( "for…" at bounding box center [546, 105] width 207 height 171
click at [516, 183] on button "Play" at bounding box center [534, 184] width 235 height 23
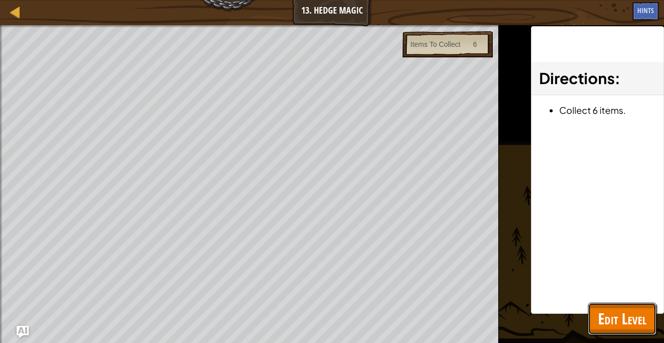
click at [610, 322] on span "Edit Level" at bounding box center [622, 319] width 48 height 21
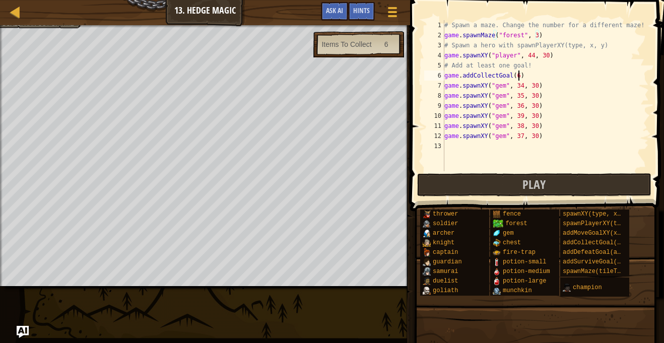
click at [520, 76] on div "# Spawn a maze. Change the number for a different maze! game . spawnMaze ( "for…" at bounding box center [546, 105] width 207 height 171
click at [537, 39] on div "# Spawn a maze. Change the number for a different maze! game . spawnMaze ( "for…" at bounding box center [546, 105] width 207 height 171
click at [494, 61] on div "# Spawn a maze. Change the number for a different maze! game . spawnMaze ( "for…" at bounding box center [546, 105] width 207 height 171
click at [495, 57] on div "# Spawn a maze. Change the number for a different maze! game . spawnMaze ( "for…" at bounding box center [546, 105] width 207 height 171
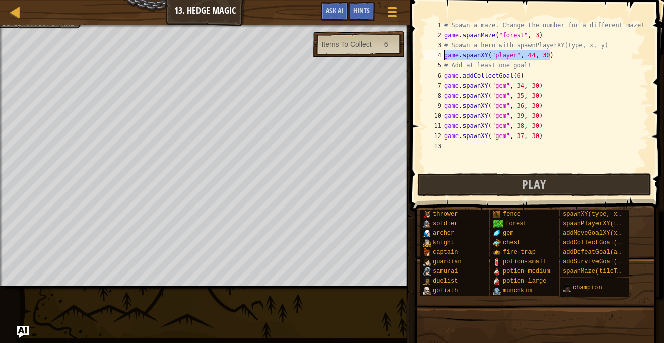
drag, startPoint x: 552, startPoint y: 53, endPoint x: 417, endPoint y: 56, distance: 134.6
click at [417, 56] on div "game.spawnXY("player", 44, 30) 1 2 3 4 5 6 7 8 9 10 11 12 13 # Spawn a maze. Ch…" at bounding box center [535, 125] width 257 height 241
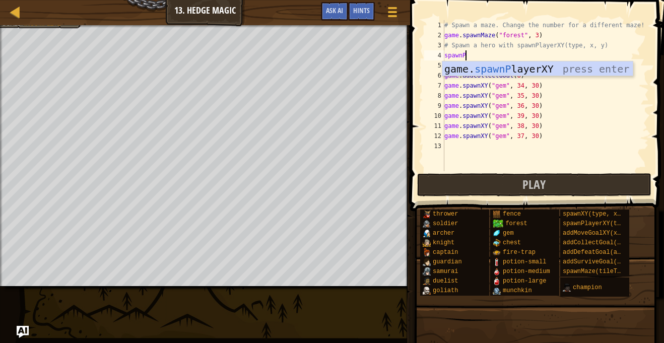
scroll to position [5, 3]
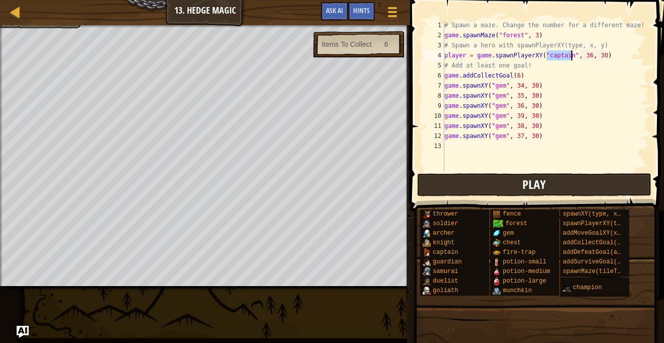
type textarea "player = game.spawnPlayerXY("captain", 36, 30)"
click at [506, 190] on button "Play" at bounding box center [534, 184] width 235 height 23
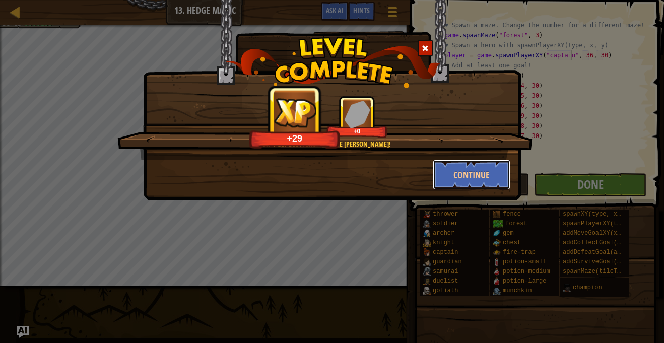
click at [486, 164] on button "Continue" at bounding box center [472, 175] width 78 height 30
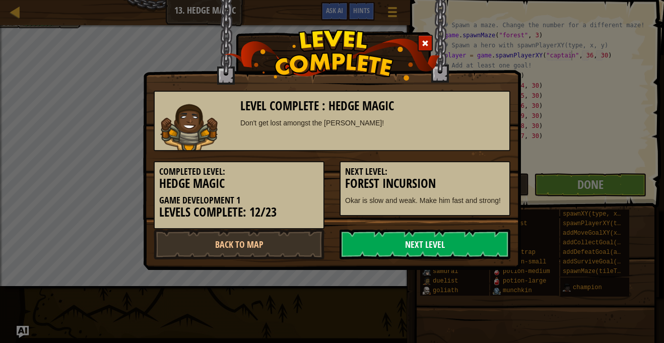
click at [478, 254] on link "Next Level" at bounding box center [425, 244] width 171 height 30
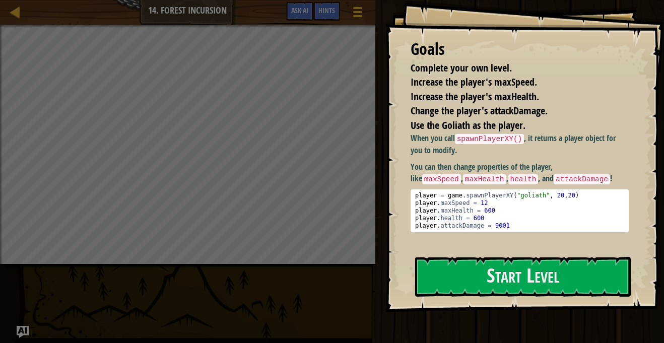
click at [457, 206] on div "player = game . spawnPlayerXY ( "goliath" , 20 , 20 ) player . maxSpeed = 12 pl…" at bounding box center [519, 218] width 213 height 53
type textarea "player.maxSpeed = 12"
click at [465, 243] on div "When you call spawnPlayerXY() , it returns a player object for you to modify. Y…" at bounding box center [520, 190] width 218 height 114
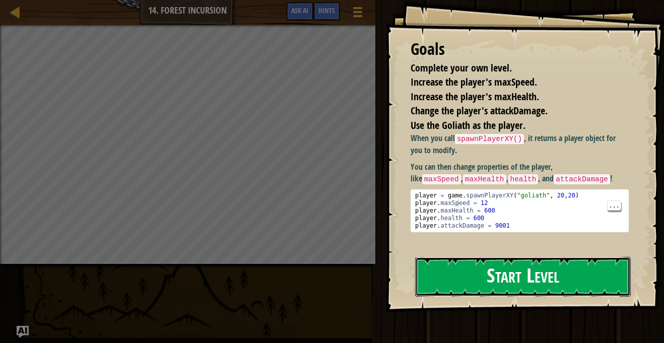
click at [458, 259] on button "Start Level" at bounding box center [523, 277] width 216 height 40
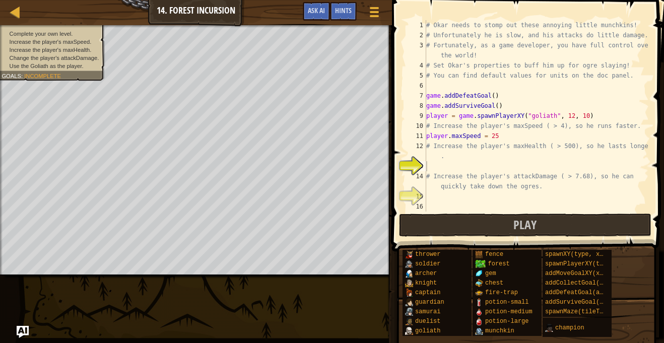
click at [502, 136] on div "# Okar needs to stomp out these annoying little munchkins! # Unfortunately he i…" at bounding box center [536, 126] width 225 height 212
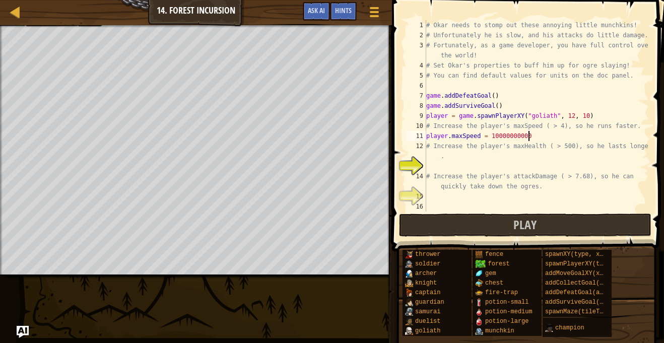
type textarea "player.maxSpeed = 10000000000"
click at [460, 165] on div "# Okar needs to stomp out these annoying little munchkins! # Unfortunately he i…" at bounding box center [536, 126] width 225 height 212
click at [581, 220] on button "Play" at bounding box center [525, 225] width 253 height 23
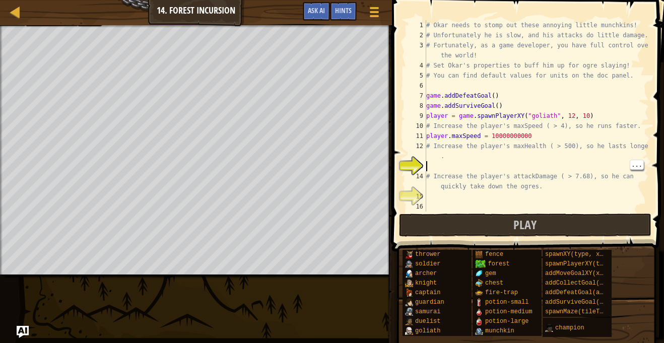
type textarea "m"
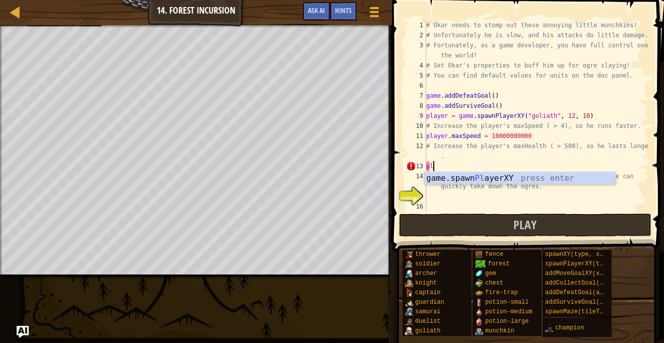
scroll to position [5, 1]
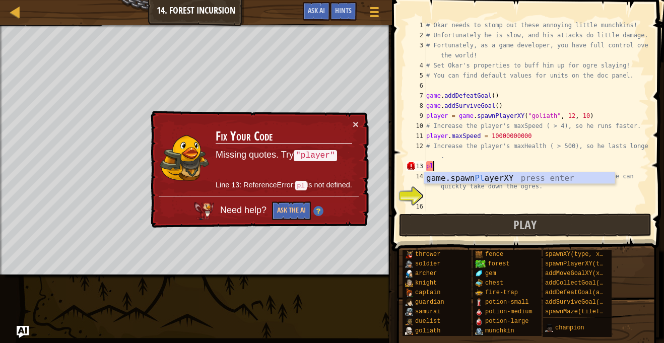
type textarea "p"
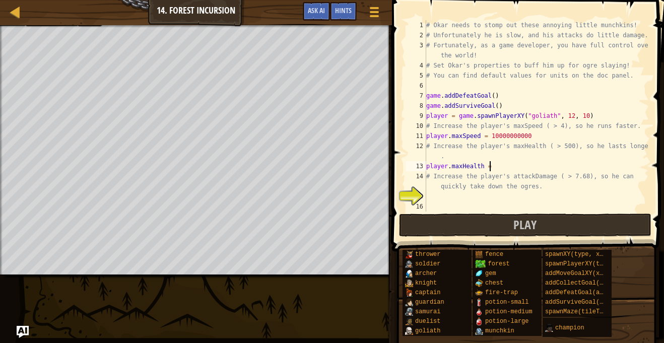
scroll to position [5, 9]
type textarea "player.maxHealth =10000000000"
click at [483, 198] on div "# Okar needs to stomp out these annoying little munchkins! # Unfortunately he i…" at bounding box center [536, 126] width 225 height 212
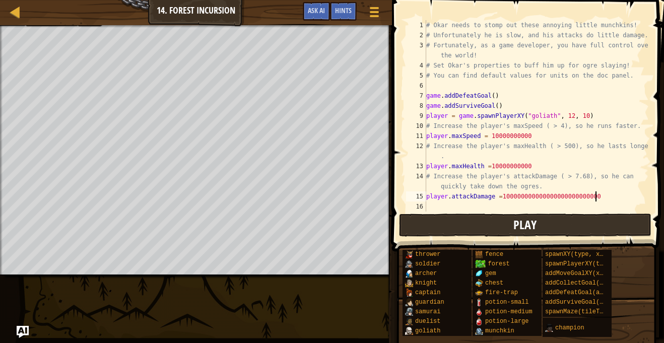
type textarea "player.attackDamage =1000000000000000000000000000"
click at [540, 229] on button "Play" at bounding box center [525, 225] width 253 height 23
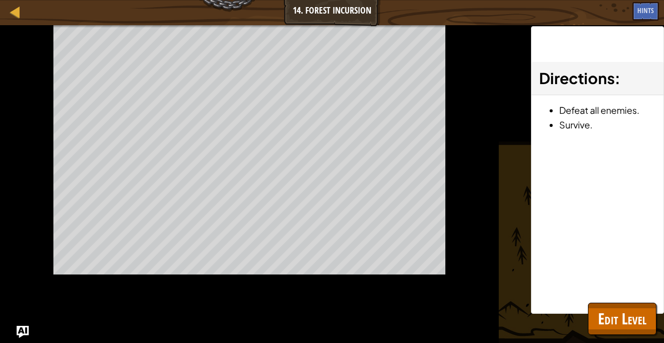
click at [525, 225] on div "Complete your own level. Increase the player's maxSpeed. Increase the player's …" at bounding box center [332, 184] width 664 height 318
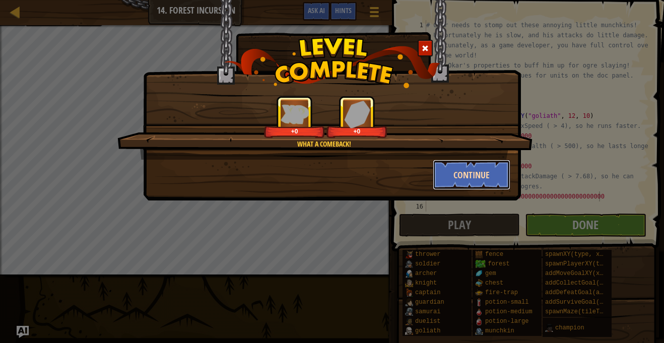
click at [502, 187] on button "Continue" at bounding box center [472, 175] width 78 height 30
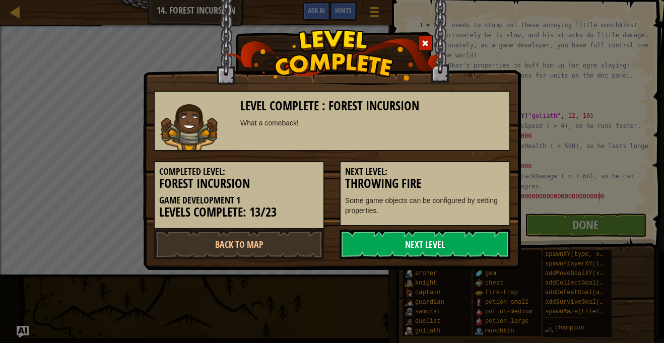
click at [468, 238] on link "Next Level" at bounding box center [425, 244] width 171 height 30
